Goal: Task Accomplishment & Management: Complete application form

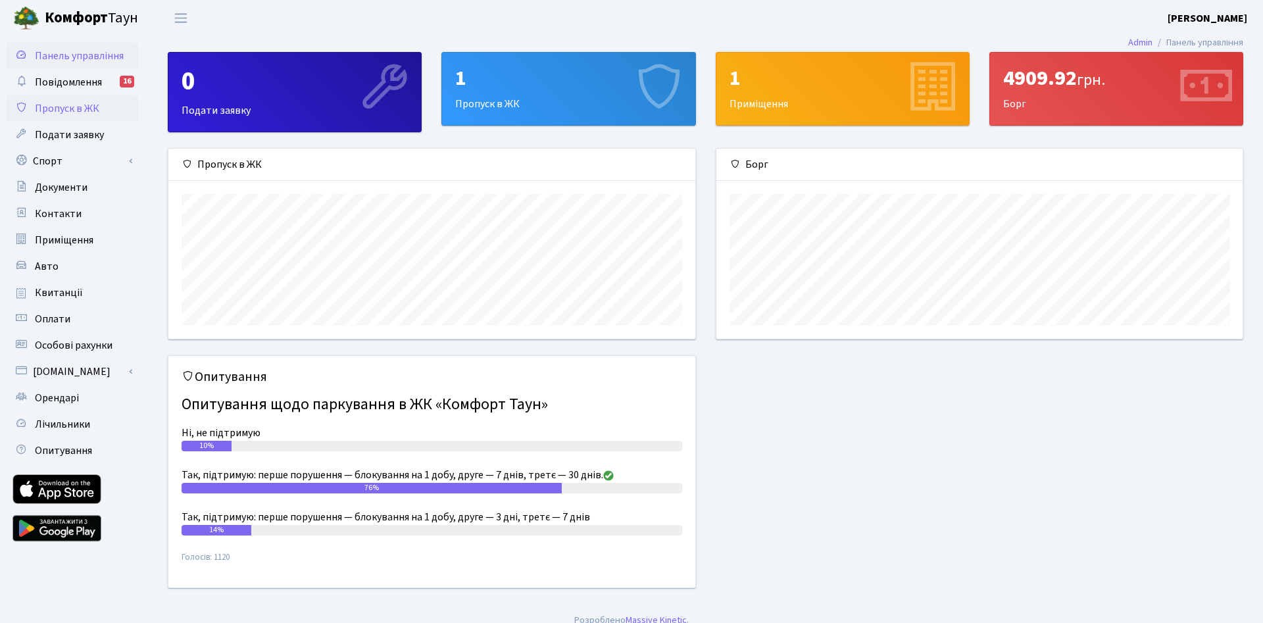
scroll to position [190, 527]
click at [54, 103] on span "Пропуск в ЖК" at bounding box center [67, 108] width 64 height 14
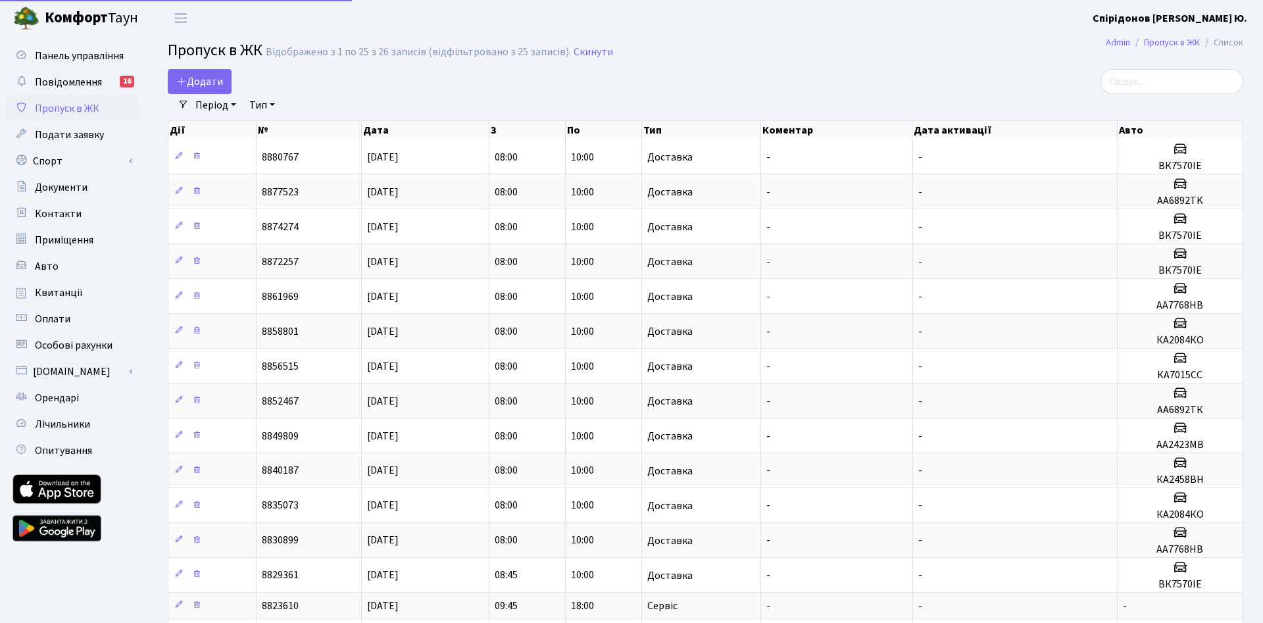
select select "25"
click at [186, 72] on link "Додати" at bounding box center [200, 81] width 64 height 25
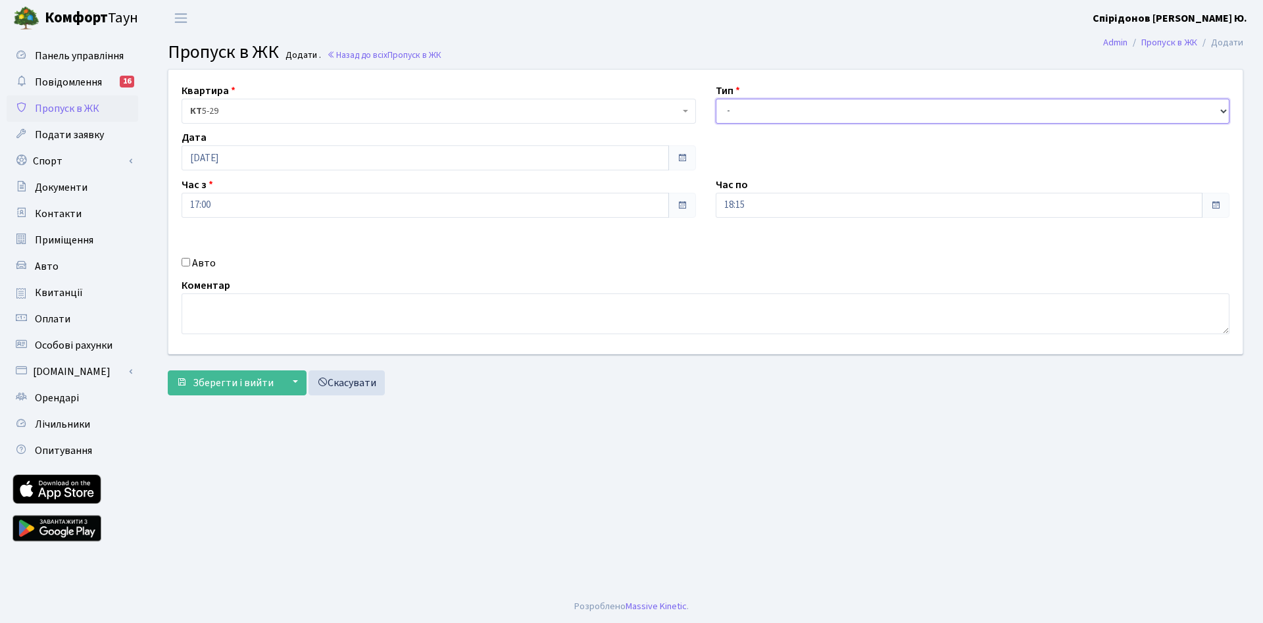
click at [715, 99] on select "- Доставка Таксі Гості Сервіс" at bounding box center [972, 111] width 514 height 25
select select "1"
click option "Доставка" at bounding box center [0, 0] width 0 height 0
click at [286, 154] on input "[DATE]" at bounding box center [425, 157] width 487 height 25
click at [274, 263] on td "15" at bounding box center [274, 264] width 20 height 20
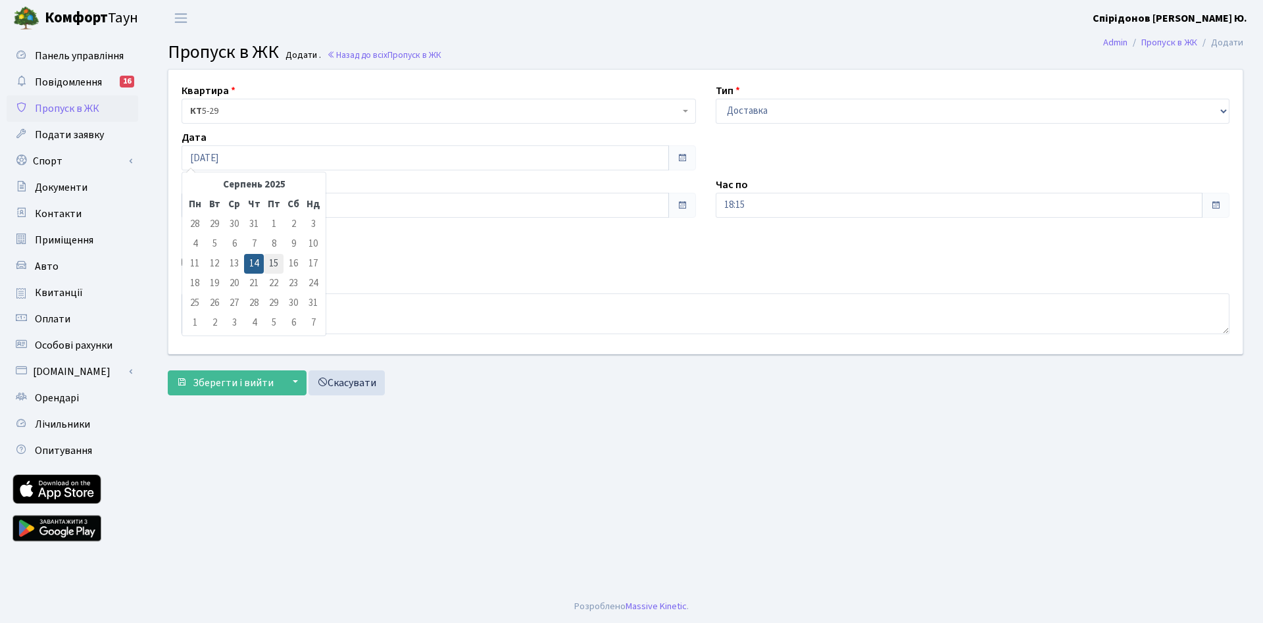
type input "15.08.2025"
drag, startPoint x: 251, startPoint y: 206, endPoint x: 109, endPoint y: 189, distance: 143.0
click at [182, 193] on input "17:00" at bounding box center [425, 205] width 487 height 25
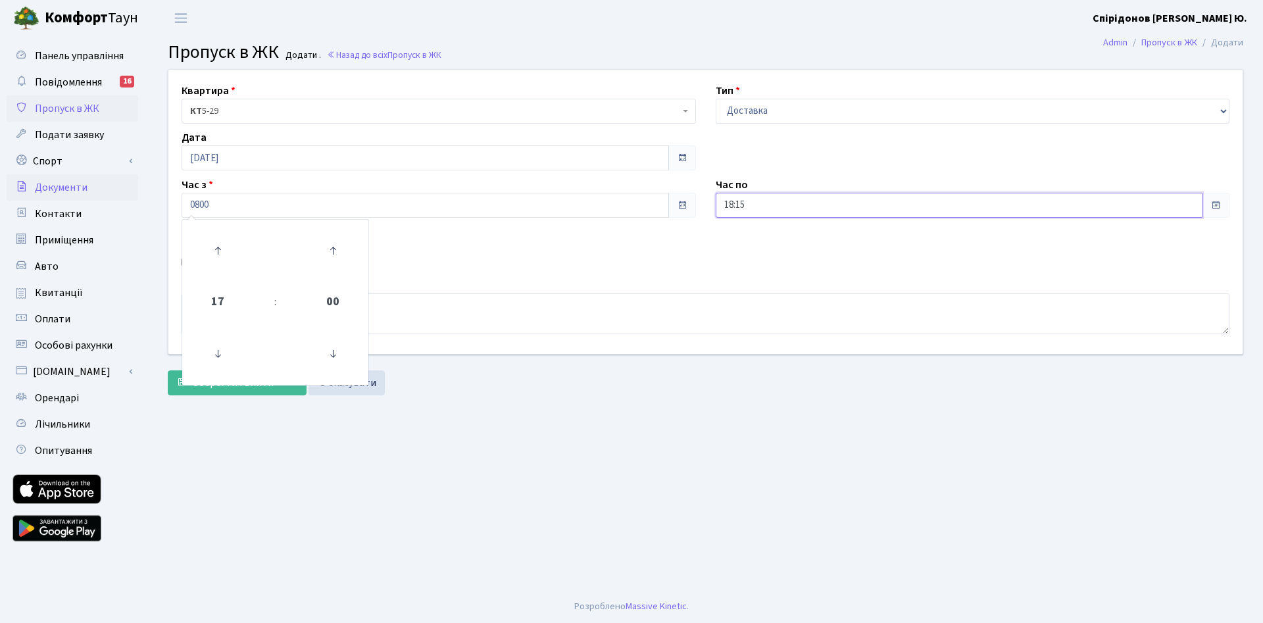
type input "08:00"
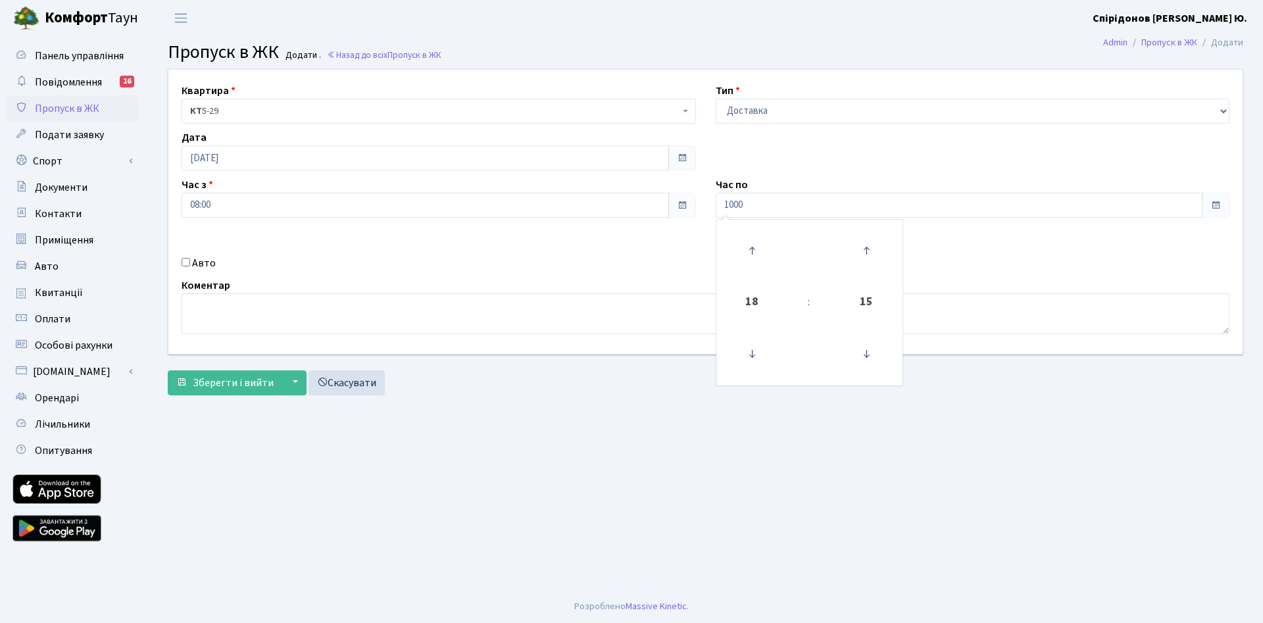
type input "10:00"
click at [187, 258] on div "Авто" at bounding box center [439, 263] width 534 height 16
click at [185, 264] on input "Авто" at bounding box center [186, 262] width 9 height 9
checkbox input "true"
paste input "Ка5569іо"
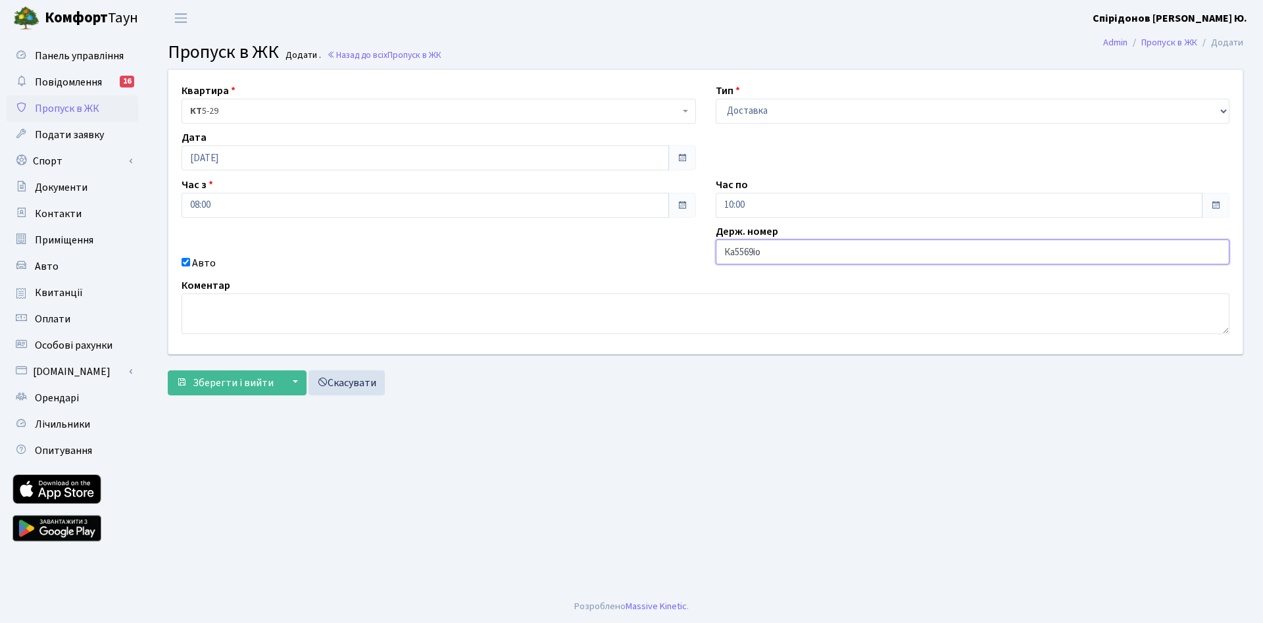
type input "Ка5569іо"
click at [574, 450] on main "Admin Пропуск в ЖК Додати Пропуск в ЖК Додати . Назад до всіх Пропуск в ЖК Квар…" at bounding box center [705, 313] width 1115 height 554
drag, startPoint x: 218, startPoint y: 381, endPoint x: 224, endPoint y: 377, distance: 7.4
click at [218, 379] on span "Зберегти і вийти" at bounding box center [233, 383] width 81 height 14
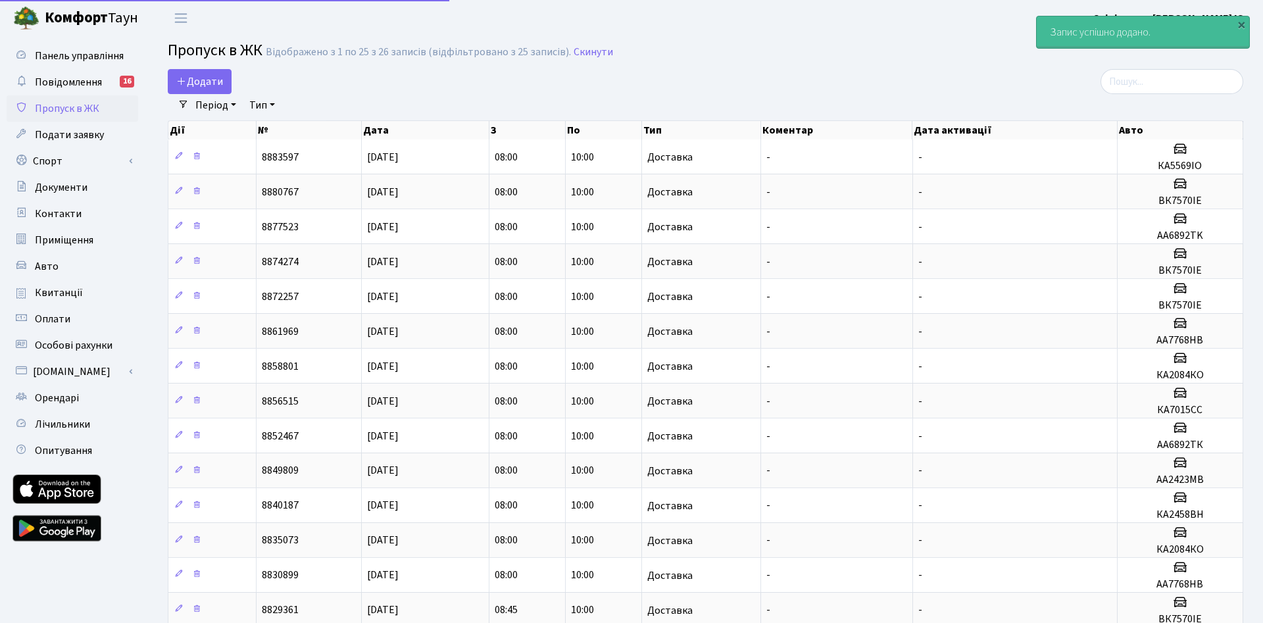
select select "25"
